Goal: Find contact information: Find contact information

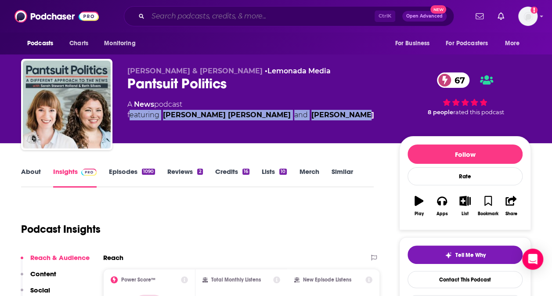
click at [223, 17] on input "Search podcasts, credits, & more..." at bounding box center [261, 16] width 226 height 14
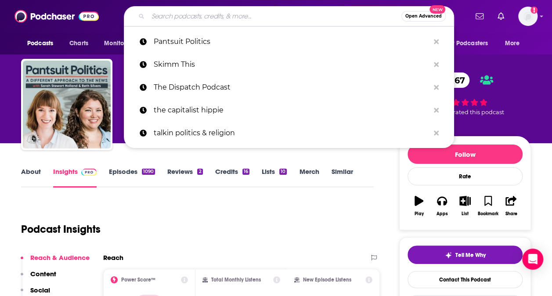
paste input "On with [PERSON_NAME]"
type input "On with [PERSON_NAME]"
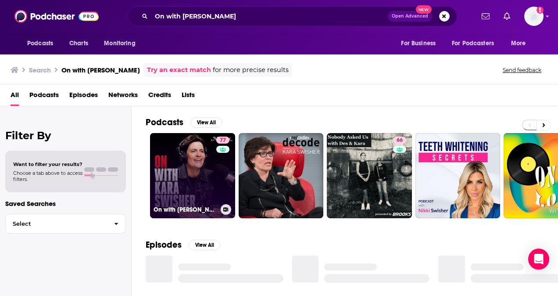
drag, startPoint x: 219, startPoint y: 176, endPoint x: 194, endPoint y: 169, distance: 26.4
click at [194, 169] on link "77 On with [PERSON_NAME]" at bounding box center [192, 175] width 85 height 85
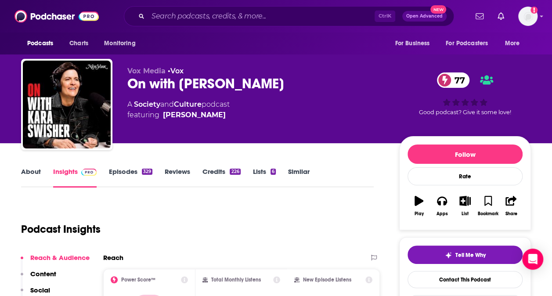
click at [35, 169] on link "About" at bounding box center [31, 177] width 20 height 20
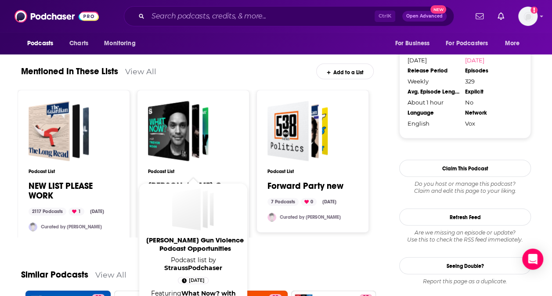
scroll to position [1001, 0]
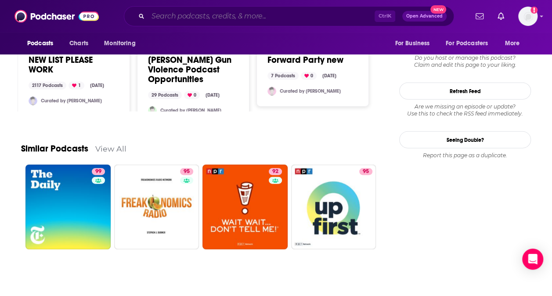
click at [212, 14] on input "Search podcasts, credits, & more..." at bounding box center [261, 16] width 226 height 14
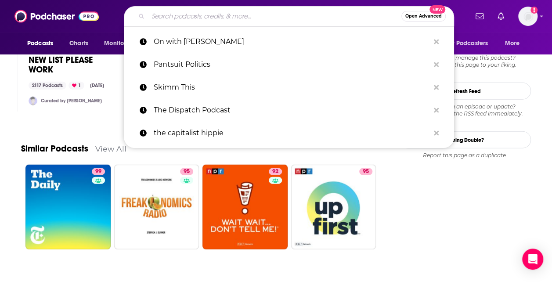
paste input "Pantsuit Politics"
type input "Pantsuit Politics"
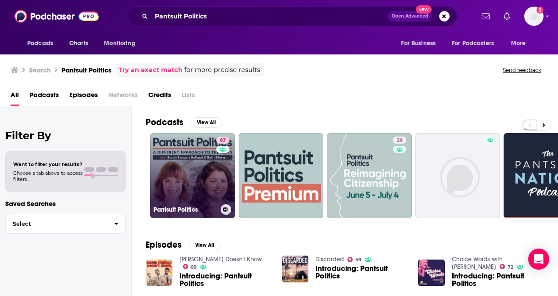
click at [198, 148] on link "67 Pantsuit Politics" at bounding box center [192, 175] width 85 height 85
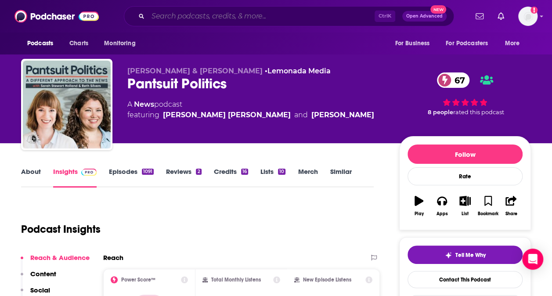
click at [211, 19] on input "Search podcasts, credits, & more..." at bounding box center [261, 16] width 226 height 14
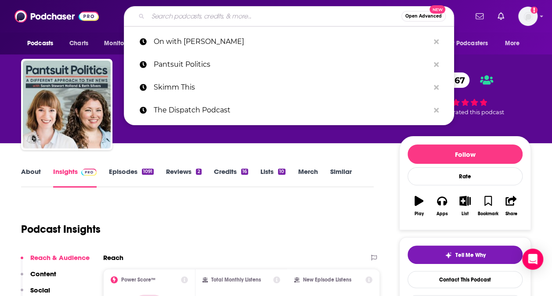
paste input "Axios [DATE]"
type input "Axios [DATE]"
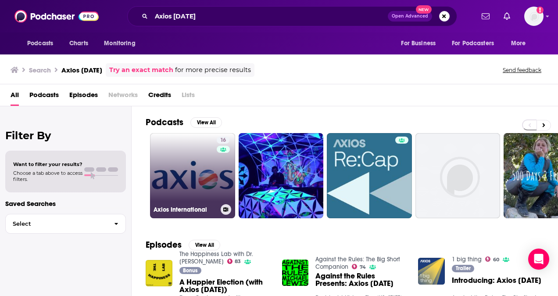
click at [210, 155] on link "16 Axios International" at bounding box center [192, 175] width 85 height 85
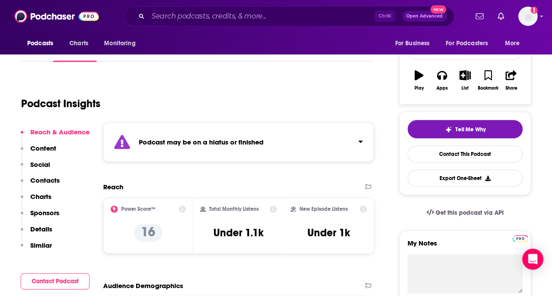
scroll to position [125, 0]
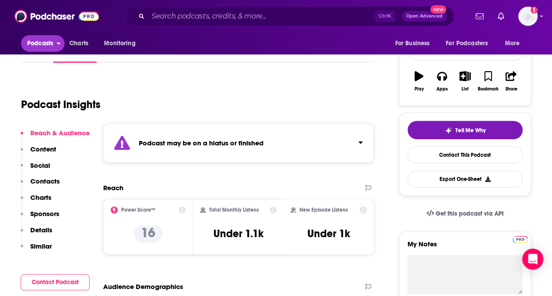
click at [50, 43] on span "Podcasts" at bounding box center [40, 43] width 26 height 12
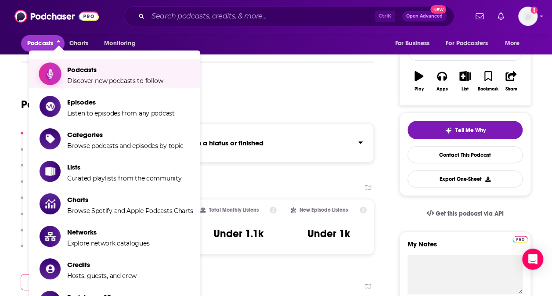
click at [82, 70] on span "Podcasts" at bounding box center [115, 69] width 96 height 8
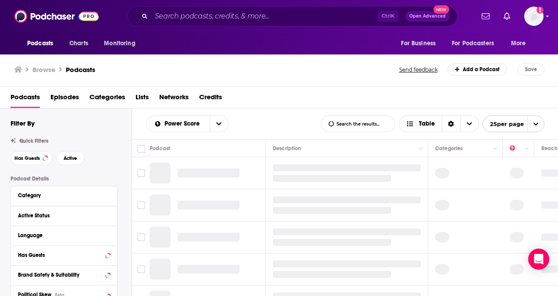
scroll to position [52, 0]
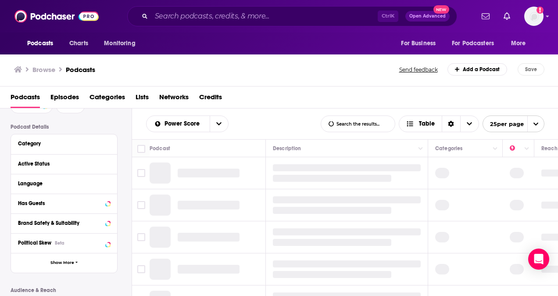
click at [47, 144] on div "Category" at bounding box center [61, 143] width 86 height 6
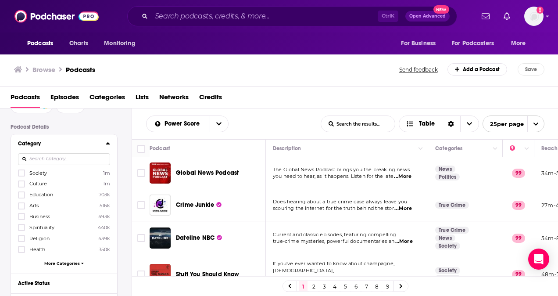
scroll to position [61, 0]
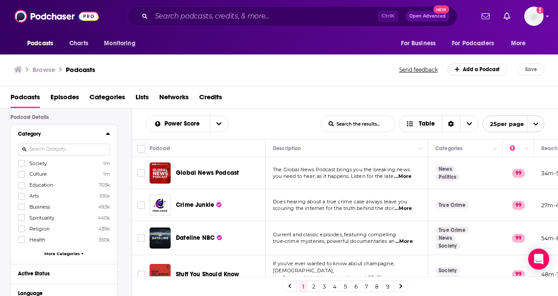
click at [56, 251] on span "More Categories" at bounding box center [62, 253] width 36 height 5
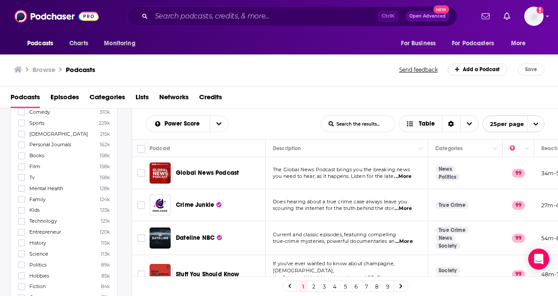
scroll to position [234, 0]
click at [22, 261] on icon at bounding box center [21, 263] width 5 height 5
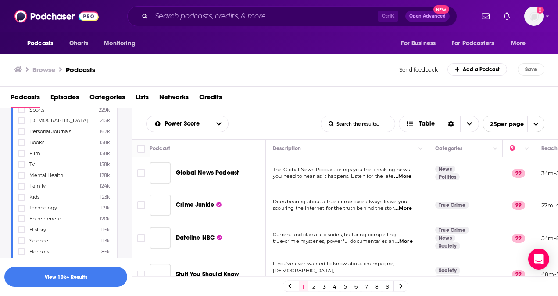
scroll to position [183, 0]
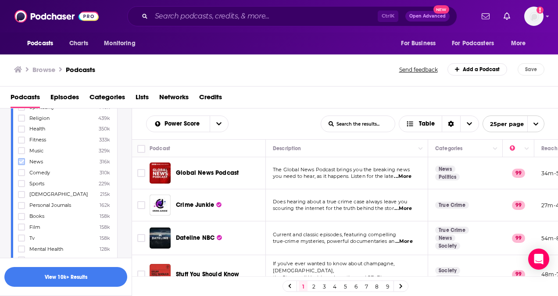
click at [21, 159] on icon at bounding box center [21, 161] width 5 height 5
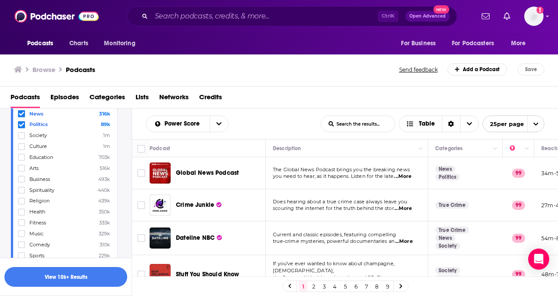
scroll to position [111, 0]
click at [25, 136] on label at bounding box center [21, 135] width 7 height 7
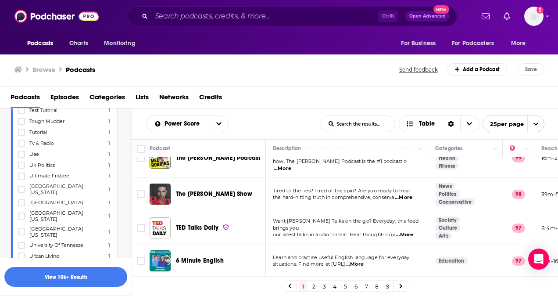
scroll to position [10905, 0]
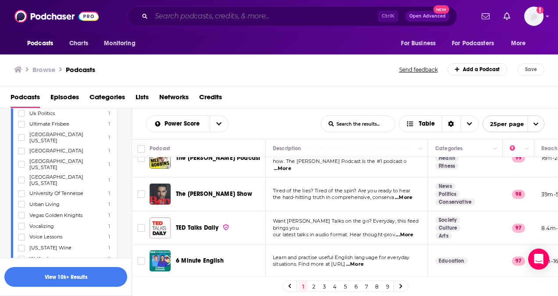
click at [182, 22] on input "Search podcasts, credits, & more..." at bounding box center [264, 16] width 226 height 14
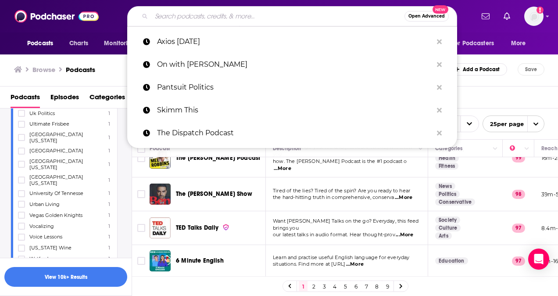
paste input "The Waves (Slate)"
type input "The Waves (Slate)"
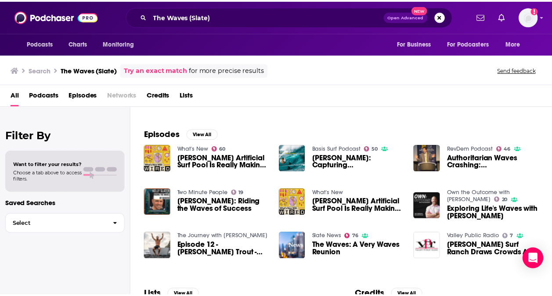
scroll to position [110, 0]
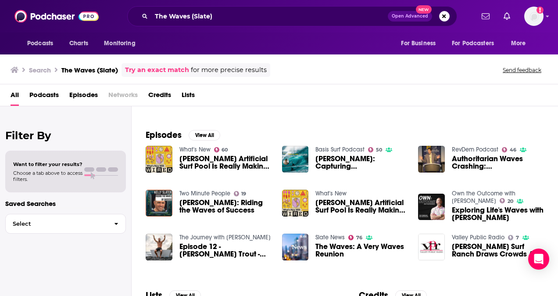
click at [231, 23] on div "The Waves (Slate) Open Advanced New" at bounding box center [292, 16] width 330 height 20
click at [229, 15] on input "The Waves (Slate)" at bounding box center [269, 16] width 237 height 14
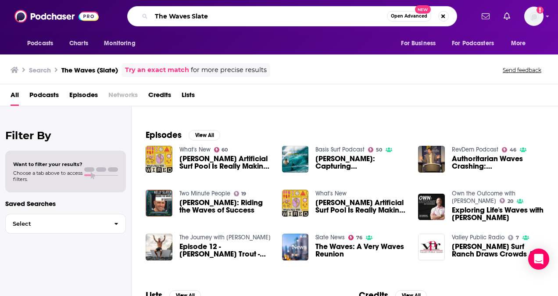
type input "The Waves Slate"
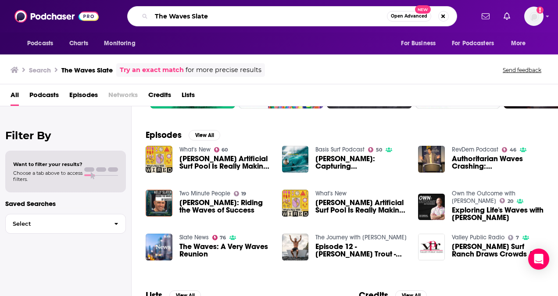
drag, startPoint x: 216, startPoint y: 21, endPoint x: 131, endPoint y: 10, distance: 85.8
click at [131, 10] on div "The Waves Slate Open Advanced New" at bounding box center [292, 16] width 330 height 20
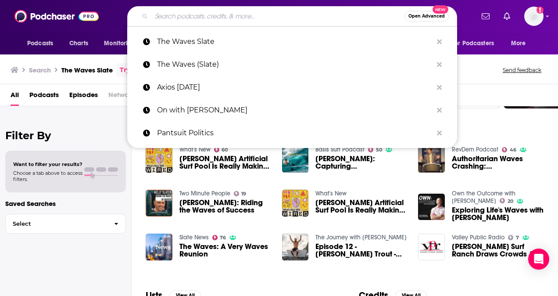
paste input "Politics Girl"
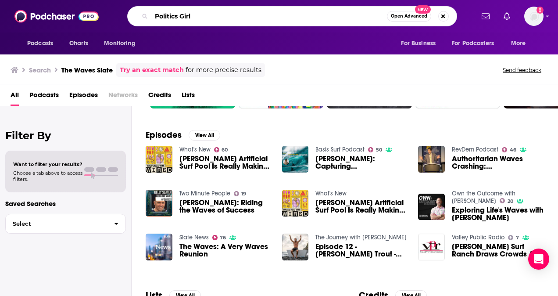
type input "Politics Girl"
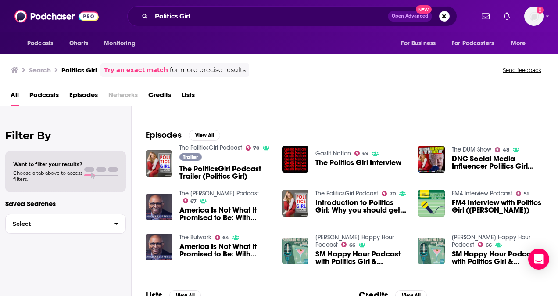
click at [237, 163] on div "Trailer The PoliticsGirl Podcast Trailer (Politics Girl)" at bounding box center [225, 167] width 92 height 29
click at [237, 169] on span "The PoliticsGirl Podcast Trailer (Politics Girl)" at bounding box center [225, 172] width 92 height 15
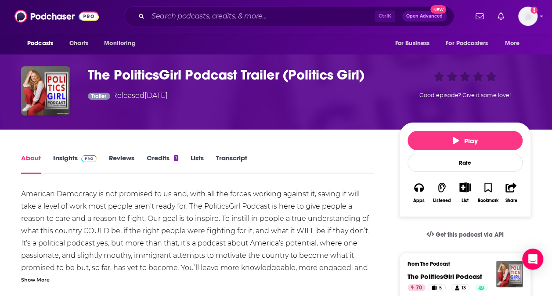
scroll to position [35, 0]
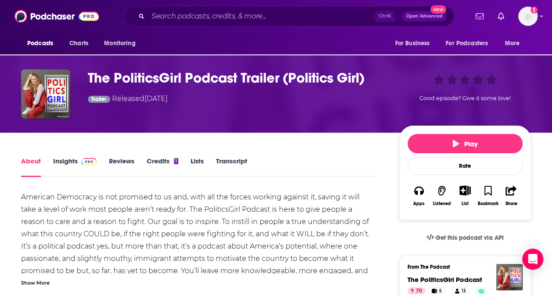
click at [69, 156] on div "About Insights Reviews Credits 1 Lists Transcript" at bounding box center [197, 166] width 352 height 22
click at [70, 161] on link "Insights" at bounding box center [74, 167] width 43 height 20
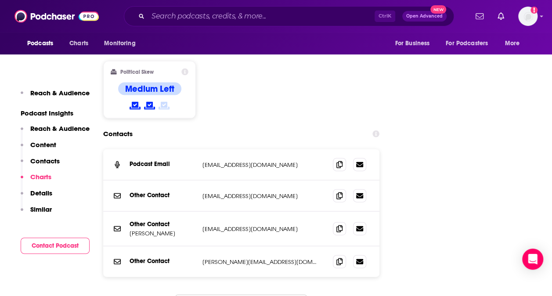
scroll to position [907, 0]
click at [169, 220] on p "Other Contact" at bounding box center [162, 223] width 66 height 7
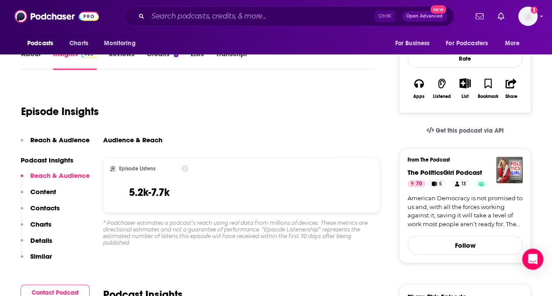
scroll to position [0, 0]
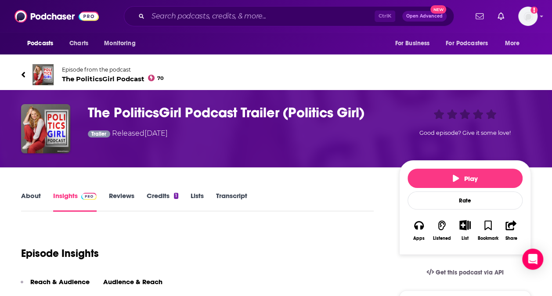
click at [32, 198] on link "About" at bounding box center [31, 201] width 20 height 20
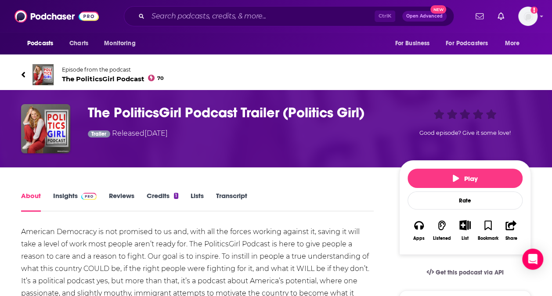
click at [69, 190] on div "About Insights Reviews Credits 1 Lists Transcript" at bounding box center [197, 201] width 352 height 22
click at [70, 195] on link "Insights" at bounding box center [74, 201] width 43 height 20
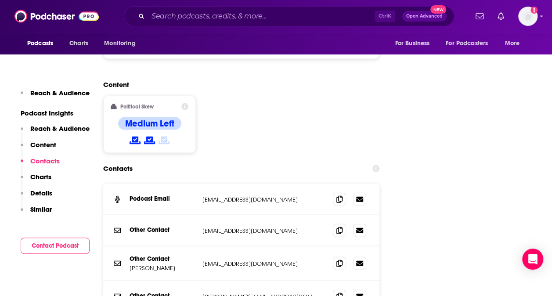
scroll to position [872, 0]
click at [334, 289] on span at bounding box center [339, 295] width 13 height 13
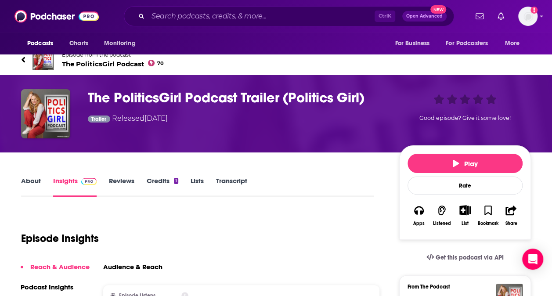
scroll to position [0, 0]
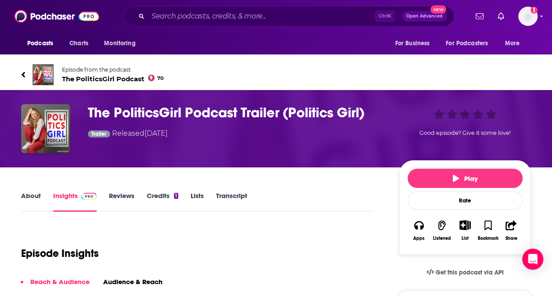
click at [36, 200] on link "About" at bounding box center [31, 201] width 20 height 20
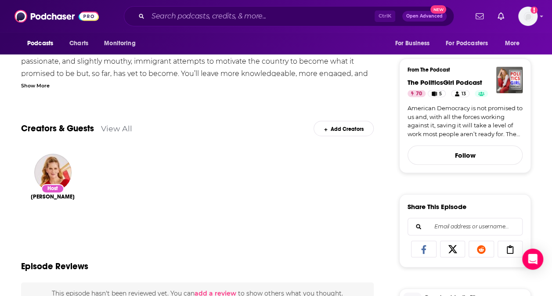
scroll to position [250, 0]
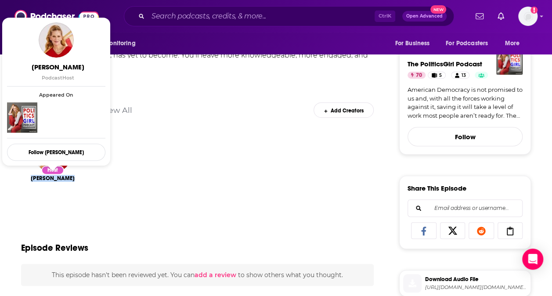
drag, startPoint x: 27, startPoint y: 181, endPoint x: 78, endPoint y: 179, distance: 51.0
click at [78, 179] on div "Host [PERSON_NAME]" at bounding box center [52, 174] width 63 height 93
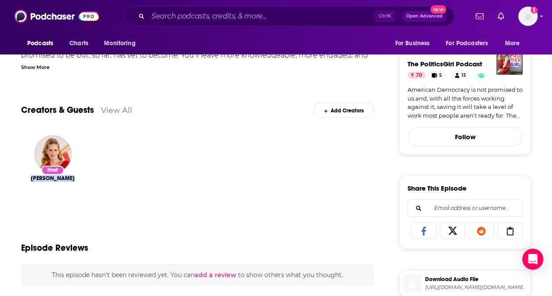
copy span "[PERSON_NAME]"
click at [161, 18] on input "Search podcasts, credits, & more..." at bounding box center [261, 16] width 226 height 14
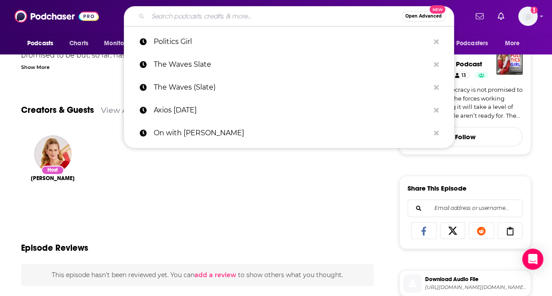
paste input "Up First (NPR)"
type input "Up First (NPR)"
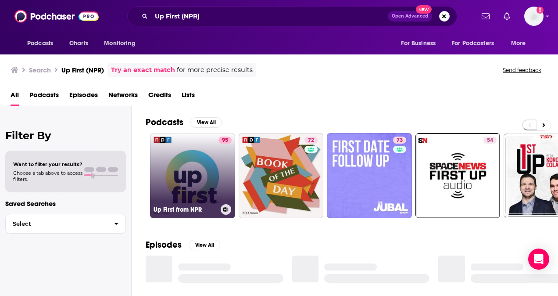
click at [195, 152] on link "95 Up First from NPR" at bounding box center [192, 175] width 85 height 85
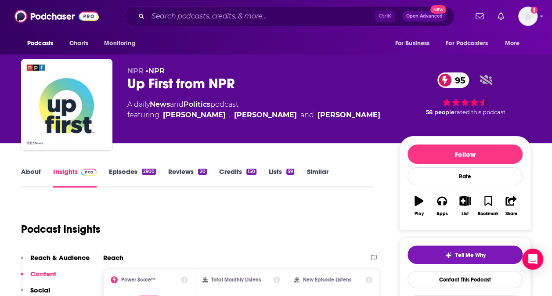
click at [39, 171] on link "About" at bounding box center [31, 177] width 20 height 20
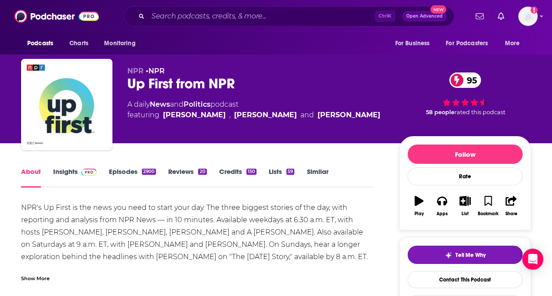
click at [39, 171] on link "About" at bounding box center [31, 177] width 20 height 20
click at [193, 20] on input "Search podcasts, credits, & more..." at bounding box center [261, 16] width 226 height 14
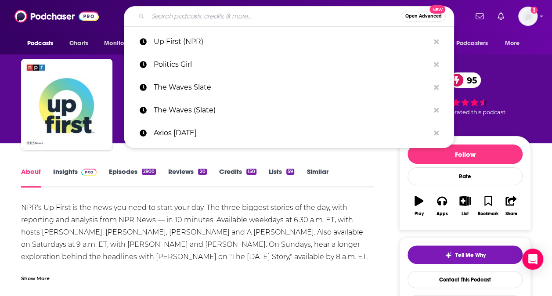
paste input "Pod Save America"
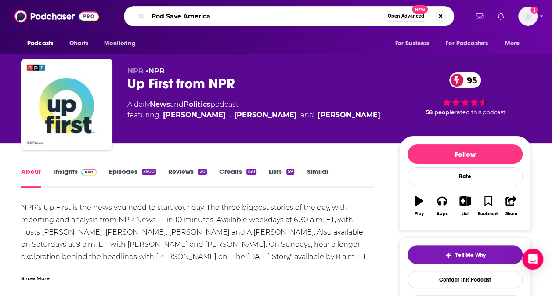
type input "Pod Save America"
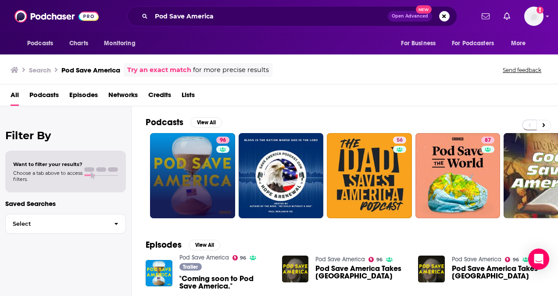
click at [197, 153] on link "96" at bounding box center [192, 175] width 85 height 85
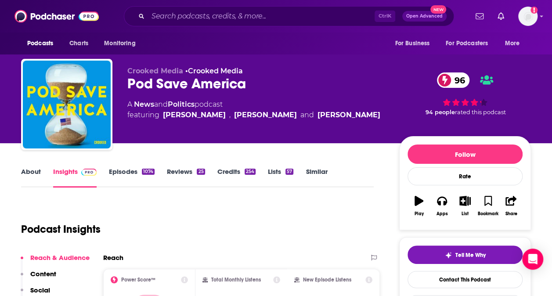
click at [34, 171] on link "About" at bounding box center [31, 177] width 20 height 20
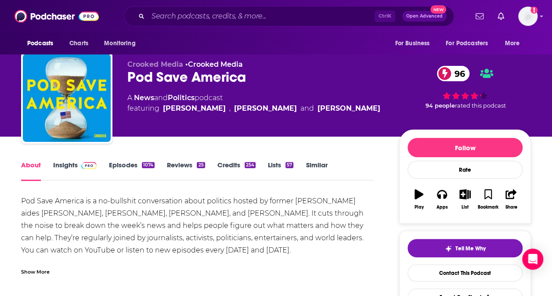
scroll to position [7, 0]
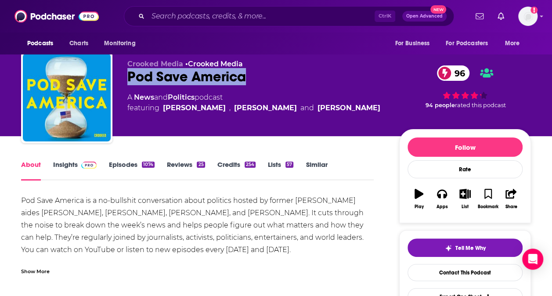
drag, startPoint x: 127, startPoint y: 79, endPoint x: 268, endPoint y: 73, distance: 140.6
click at [268, 73] on div "Pod Save America 96" at bounding box center [256, 76] width 258 height 17
copy h1 "Pod Save America"
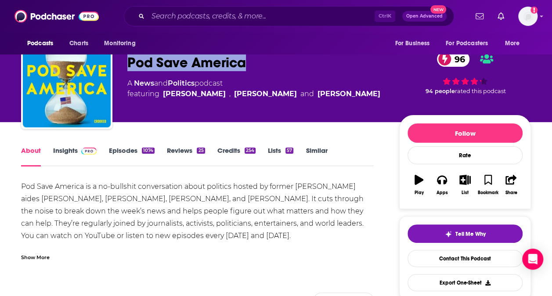
scroll to position [35, 0]
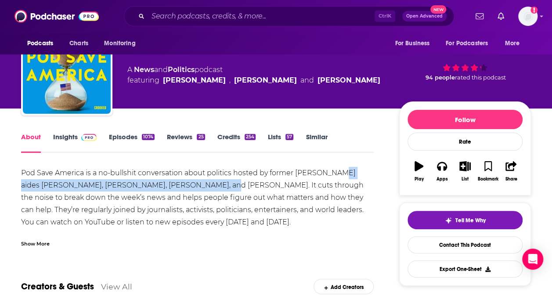
drag, startPoint x: 342, startPoint y: 172, endPoint x: 198, endPoint y: 187, distance: 144.2
click at [198, 187] on div "Pod Save America is a no-bullshit conversation about politics hosted by former …" at bounding box center [197, 240] width 352 height 147
copy div "[PERSON_NAME], [PERSON_NAME], [PERSON_NAME], and [PERSON_NAME]"
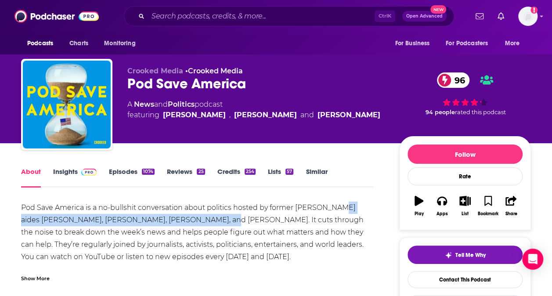
scroll to position [1, 0]
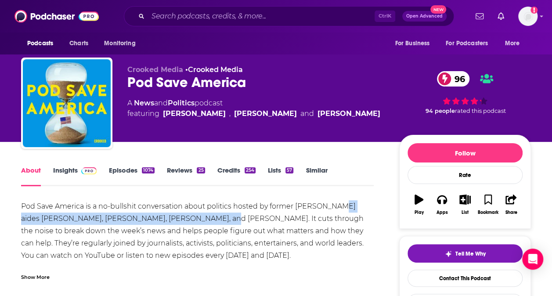
click at [76, 174] on link "Insights" at bounding box center [74, 176] width 43 height 20
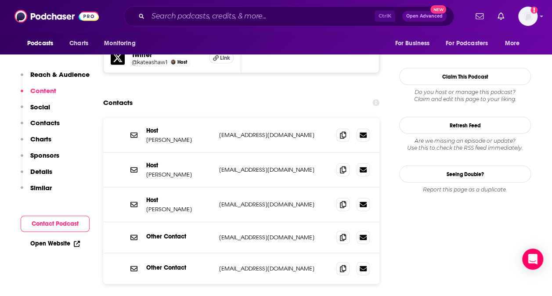
scroll to position [941, 0]
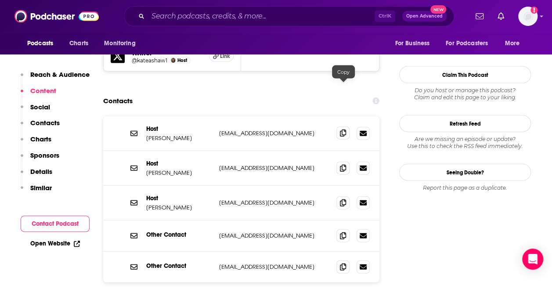
click at [348, 126] on span at bounding box center [342, 132] width 13 height 13
drag, startPoint x: 187, startPoint y: 94, endPoint x: 144, endPoint y: 93, distance: 43.0
click at [144, 116] on div "Host [PERSON_NAME] [EMAIL_ADDRESS][DOMAIN_NAME] [EMAIL_ADDRESS][DOMAIN_NAME]" at bounding box center [241, 133] width 276 height 35
copy p "[PERSON_NAME]"
